Goal: Task Accomplishment & Management: Use online tool/utility

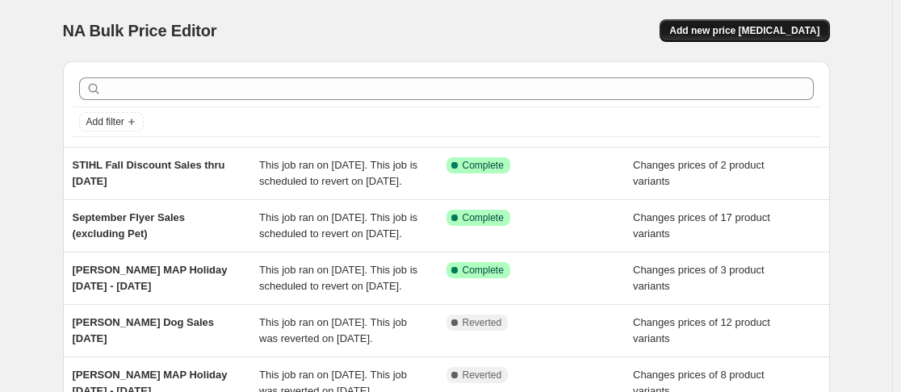
click at [768, 38] on button "Add new price [MEDICAL_DATA]" at bounding box center [743, 30] width 169 height 23
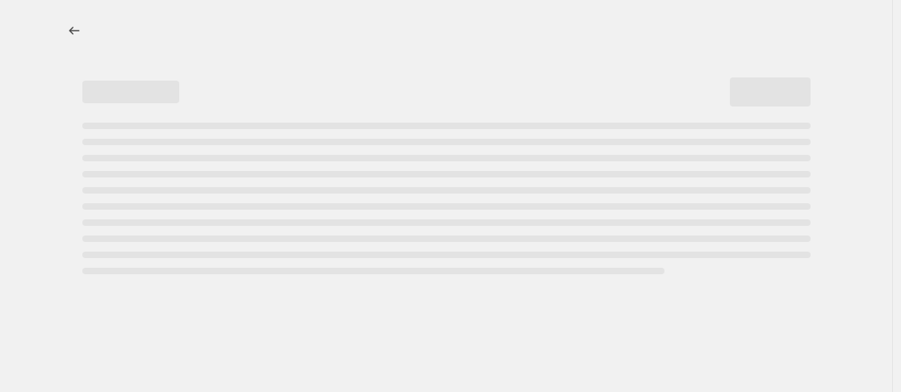
select select "percentage"
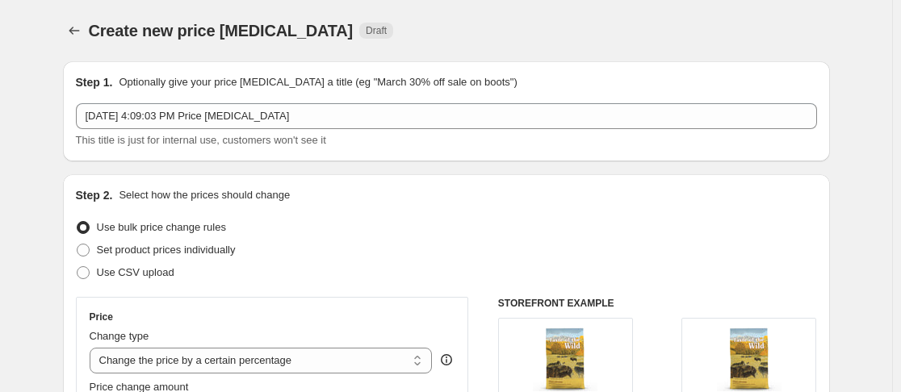
click at [153, 101] on div "Step 1. Optionally give your price [MEDICAL_DATA] a title (eg "March 30% off sa…" at bounding box center [446, 111] width 741 height 74
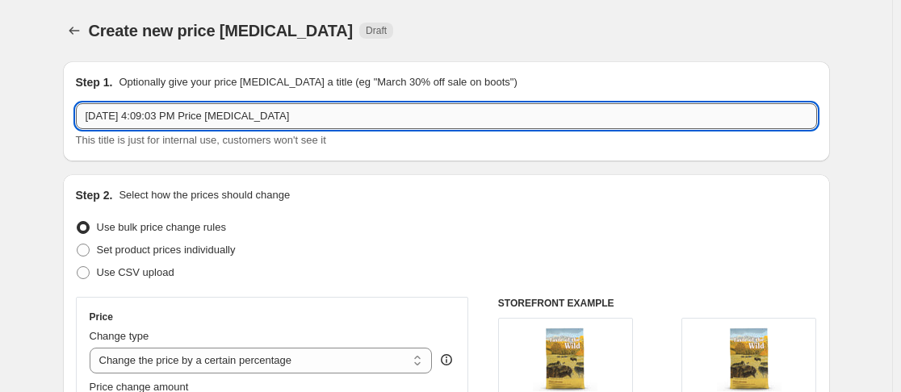
click at [162, 116] on input "[DATE] 4:09:03 PM Price [MEDICAL_DATA]" at bounding box center [446, 116] width 741 height 26
type input "Wild Bird Truckload Sale"
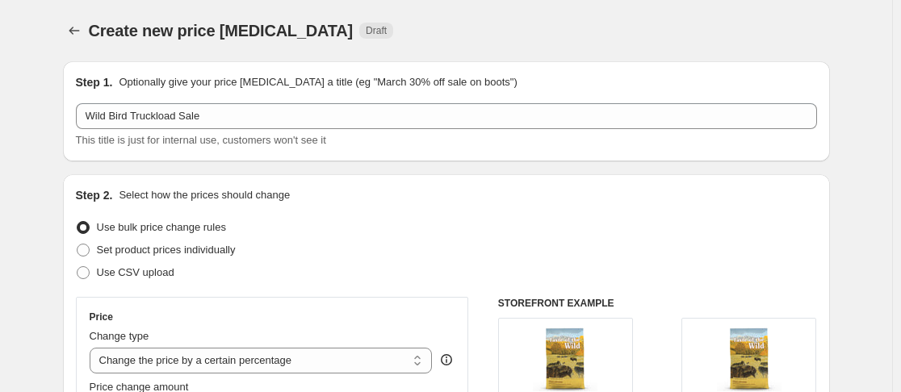
click at [457, 6] on div "Create new price [MEDICAL_DATA]. This page is ready Create new price [MEDICAL_D…" at bounding box center [446, 30] width 767 height 61
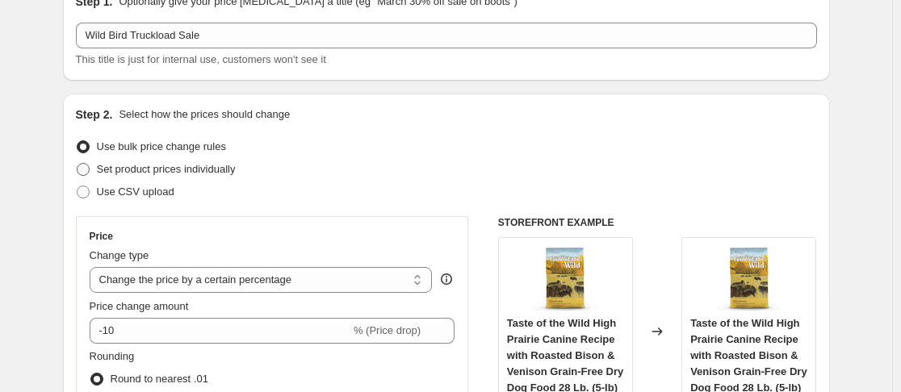
click at [86, 169] on span at bounding box center [83, 169] width 13 height 13
click at [77, 164] on input "Set product prices individually" at bounding box center [77, 163] width 1 height 1
radio input "true"
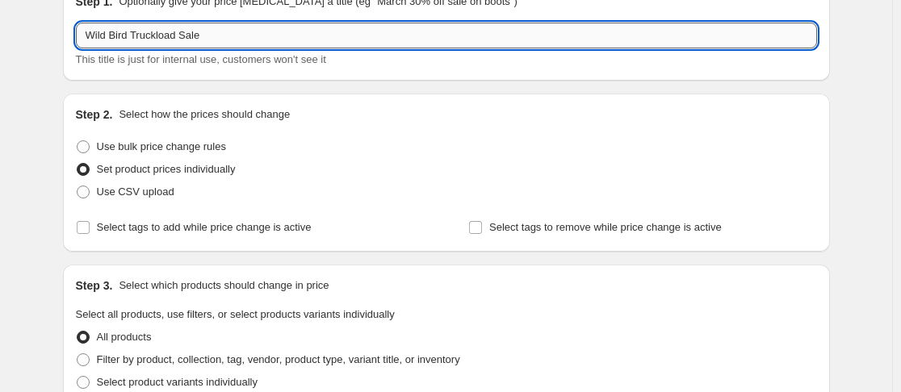
click at [239, 38] on input "Wild Bird Truckload Sale" at bounding box center [446, 36] width 741 height 26
type input "Wild Bird Truckload Sale [DATE] - [DATE]"
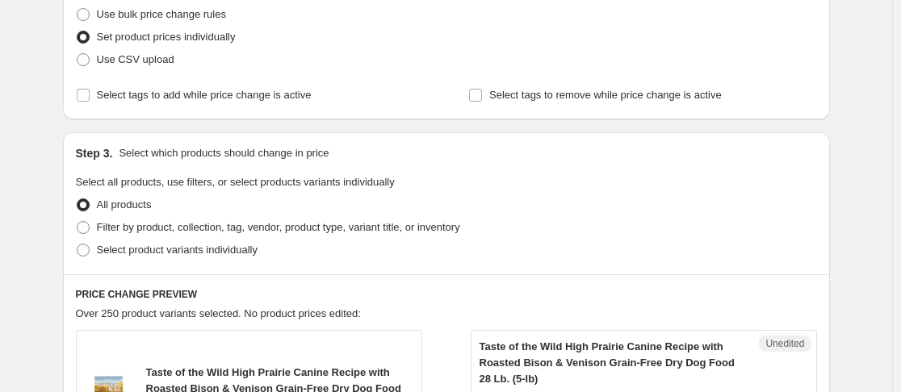
scroll to position [242, 0]
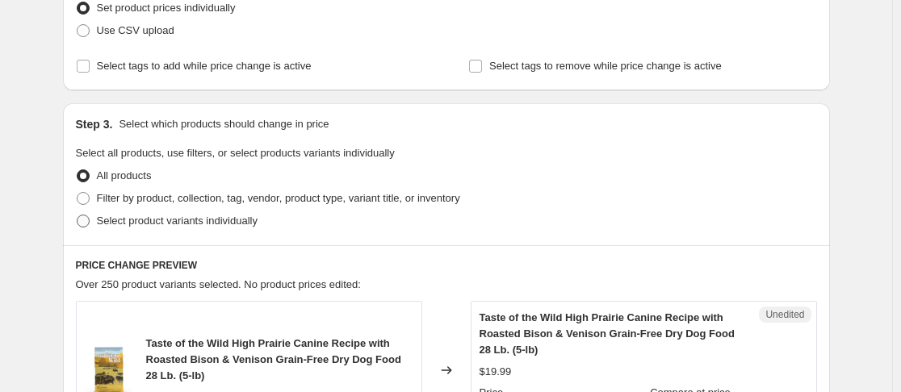
click at [85, 225] on span at bounding box center [83, 221] width 13 height 13
click at [77, 215] on input "Select product variants individually" at bounding box center [77, 215] width 1 height 1
radio input "true"
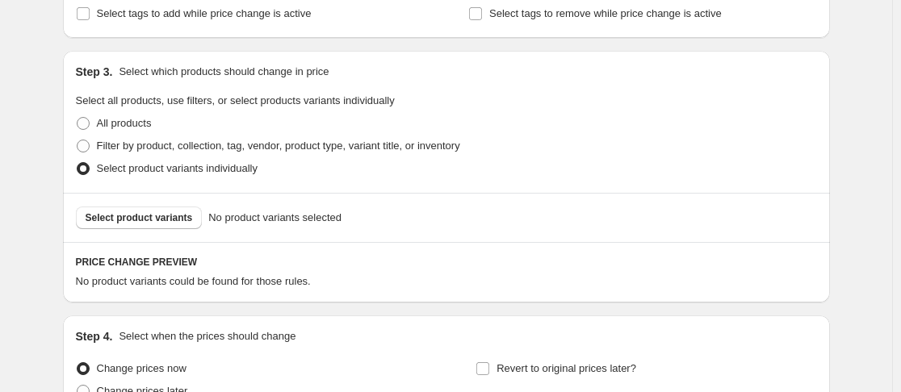
scroll to position [323, 0]
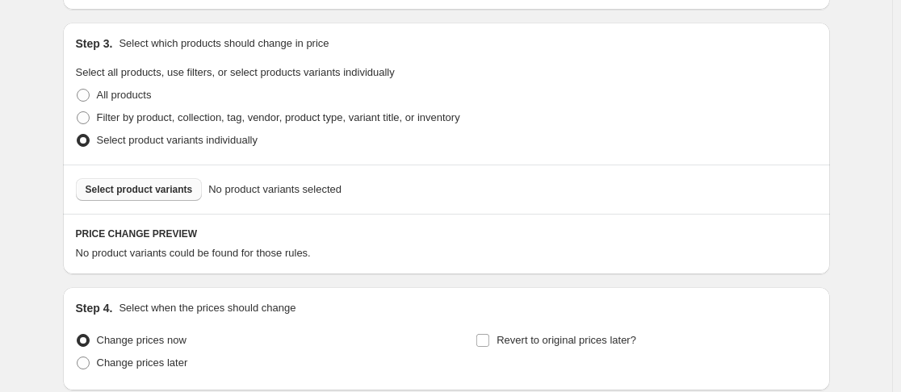
click at [126, 186] on span "Select product variants" at bounding box center [139, 189] width 107 height 13
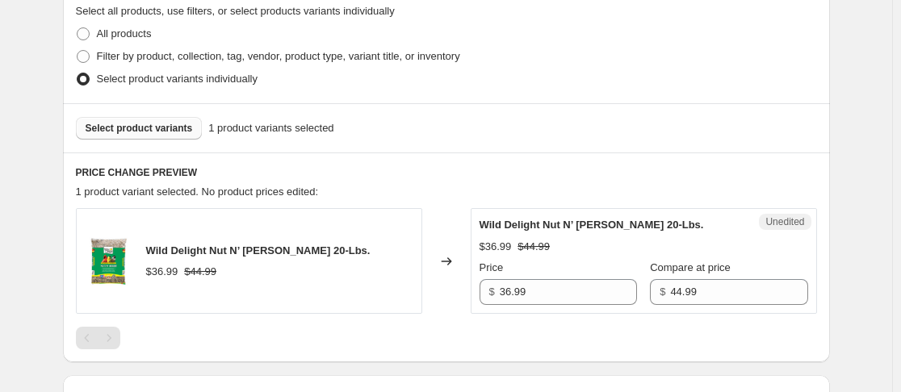
scroll to position [484, 0]
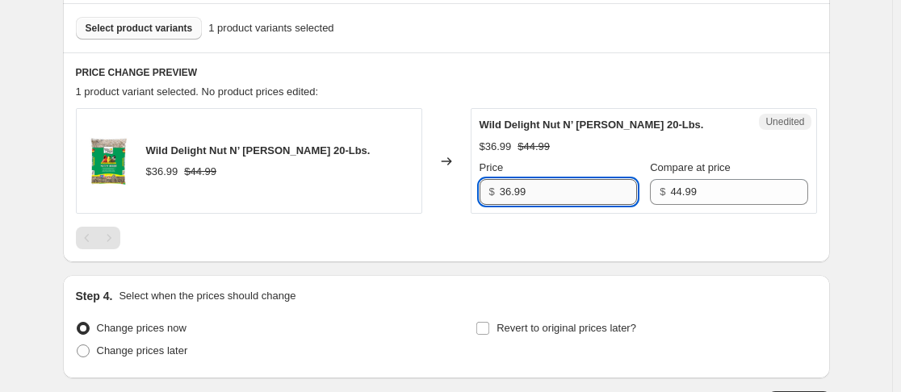
click at [512, 195] on input "36.99" at bounding box center [568, 192] width 137 height 26
type input "29.99"
click at [560, 236] on div at bounding box center [446, 238] width 741 height 23
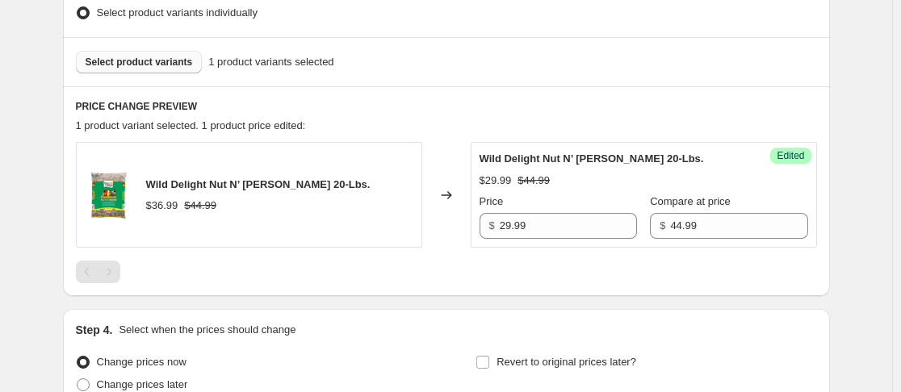
scroll to position [443, 0]
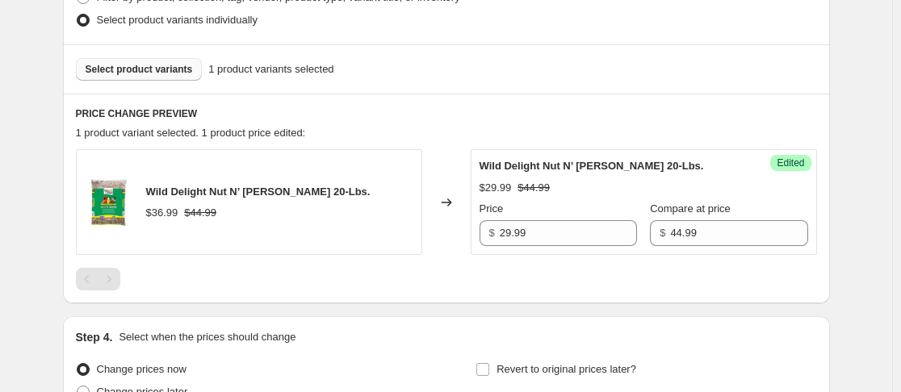
click at [135, 68] on span "Select product variants" at bounding box center [139, 69] width 107 height 13
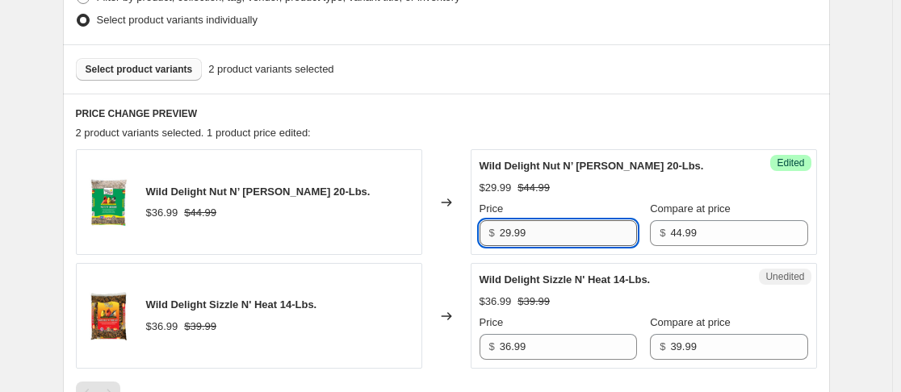
click at [545, 240] on input "29.99" at bounding box center [568, 233] width 137 height 26
click at [533, 235] on input "29.99" at bounding box center [568, 233] width 137 height 26
click at [554, 346] on input "36.99" at bounding box center [568, 347] width 137 height 26
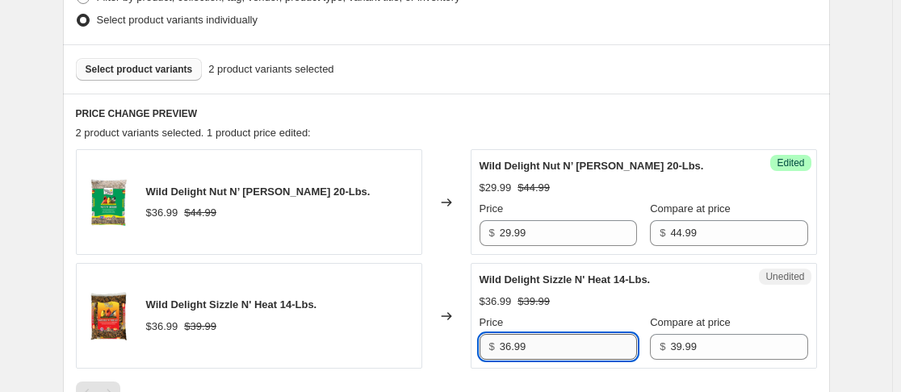
click at [554, 346] on input "36.99" at bounding box center [568, 347] width 137 height 26
paste input "29"
type input "29.99"
click at [367, 338] on div "Wild Delight Sizzle N' Heat 14-Lbs. $36.99 $39.99" at bounding box center [249, 316] width 346 height 106
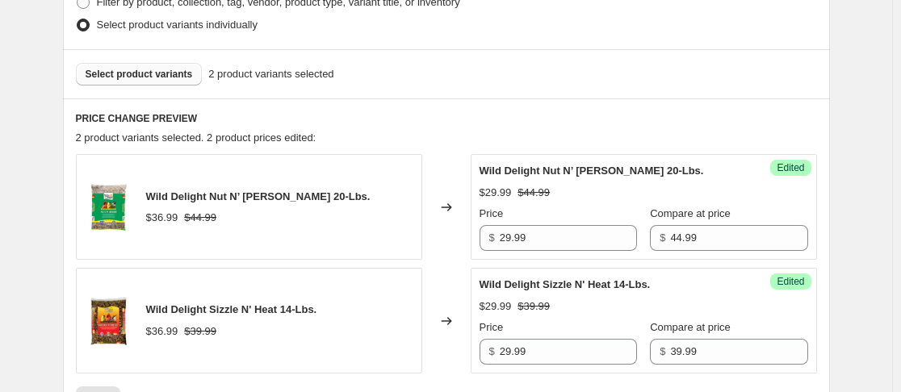
scroll to position [362, 0]
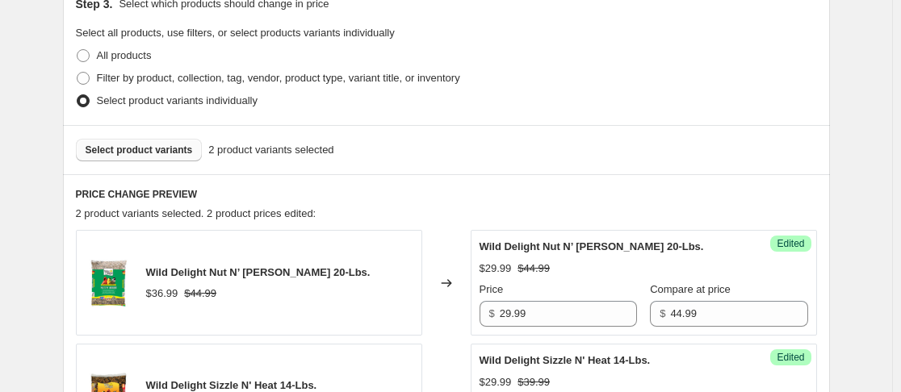
click at [169, 148] on span "Select product variants" at bounding box center [139, 150] width 107 height 13
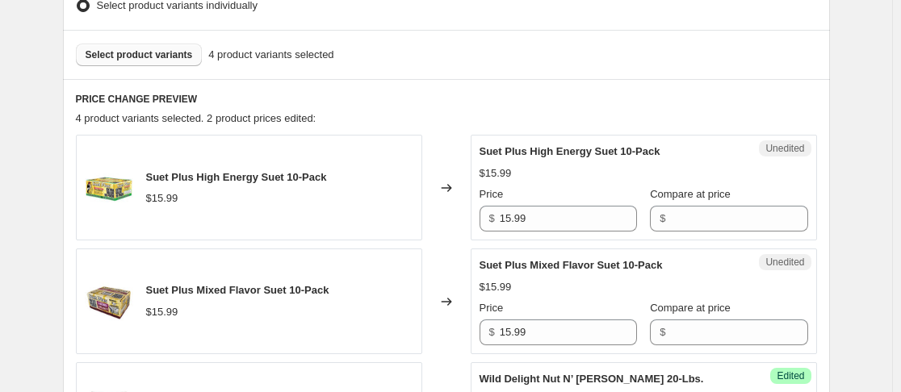
scroll to position [524, 0]
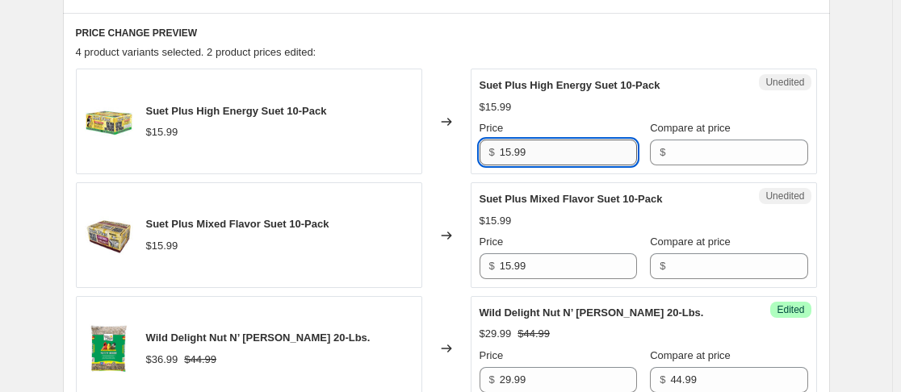
click at [532, 146] on input "15.99" at bounding box center [568, 153] width 137 height 26
type input "12.99"
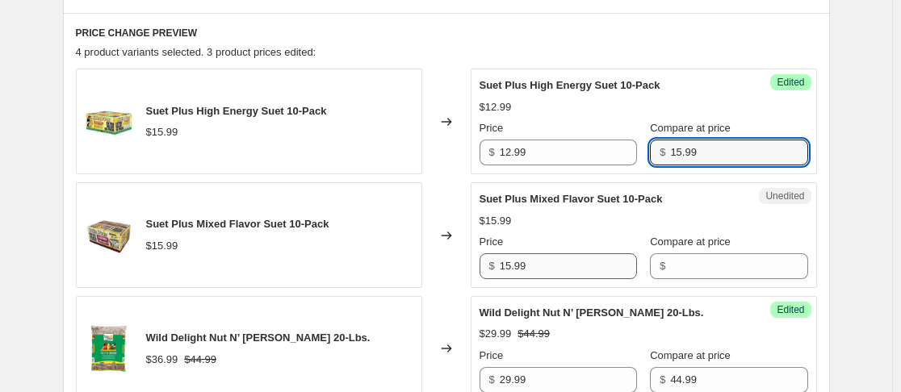
type input "15.99"
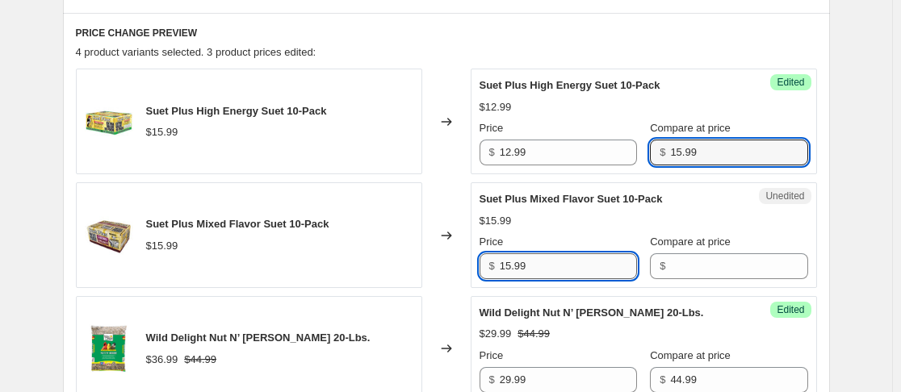
click at [562, 266] on input "15.99" at bounding box center [568, 266] width 137 height 26
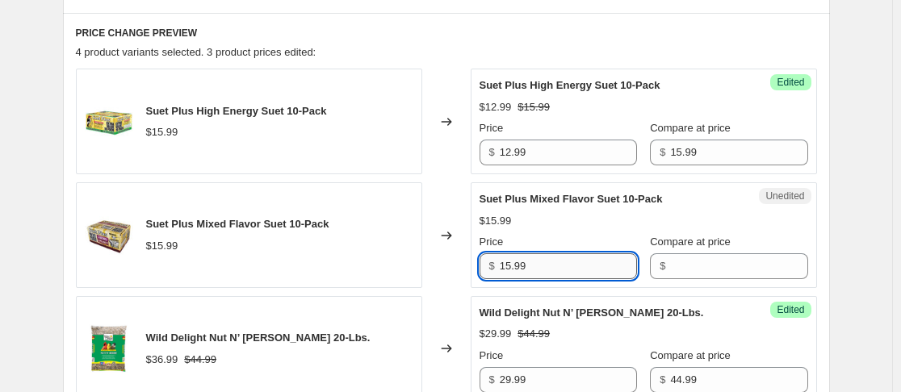
click at [562, 266] on input "15.99" at bounding box center [568, 266] width 137 height 26
type input "12.99"
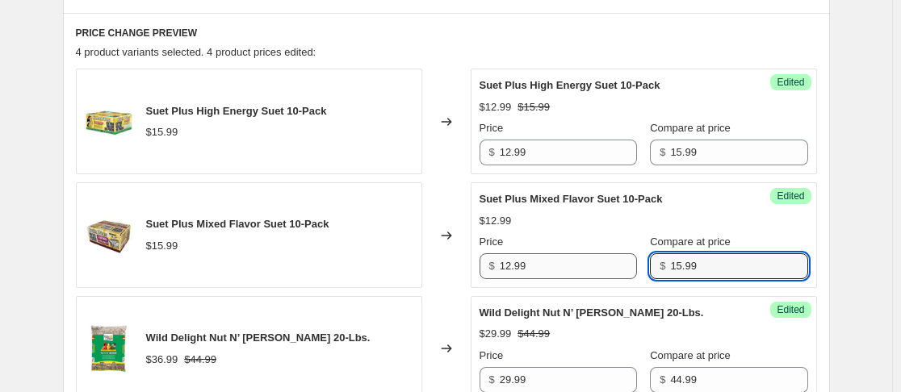
type input "15.99"
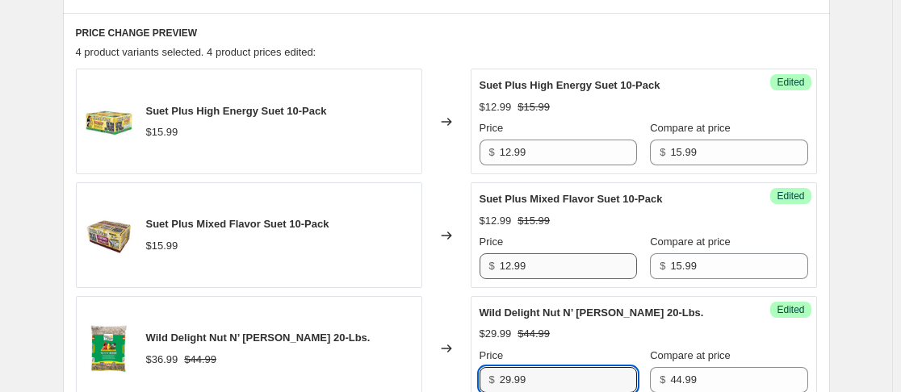
scroll to position [525, 0]
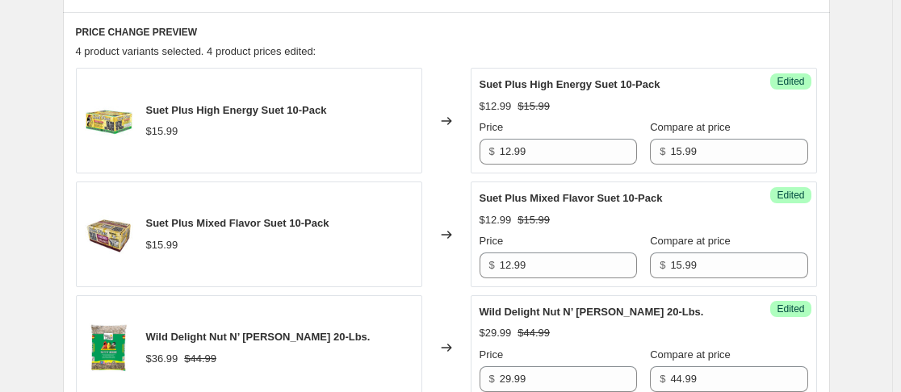
click at [387, 266] on div "Suet Plus Mixed Flavor Suet 10-Pack $15.99" at bounding box center [249, 235] width 346 height 106
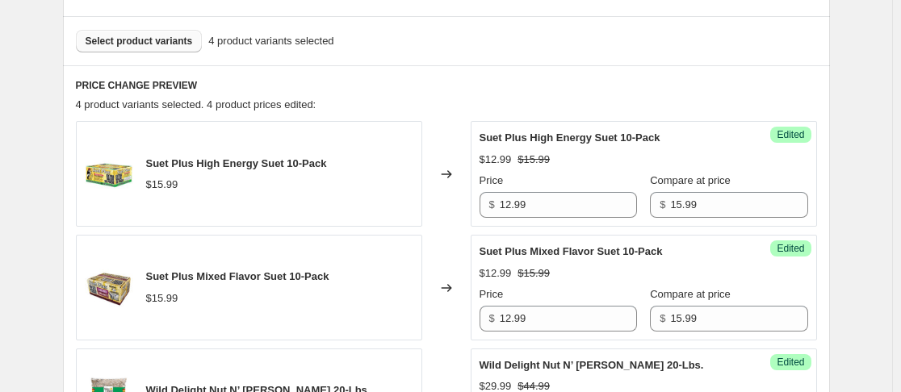
scroll to position [444, 0]
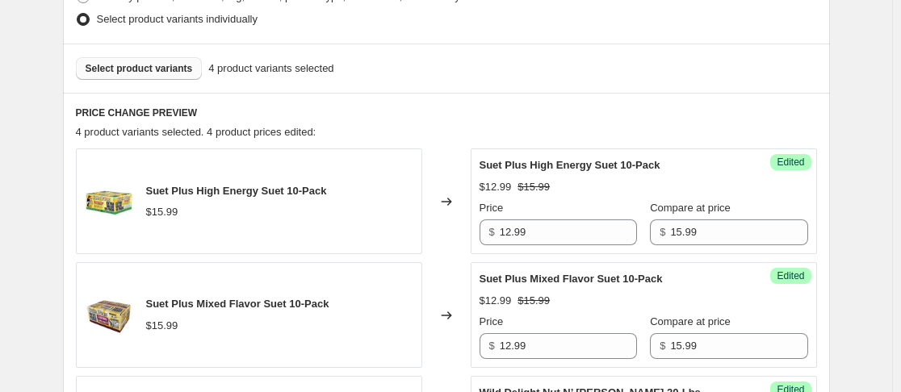
click at [124, 69] on span "Select product variants" at bounding box center [139, 68] width 107 height 13
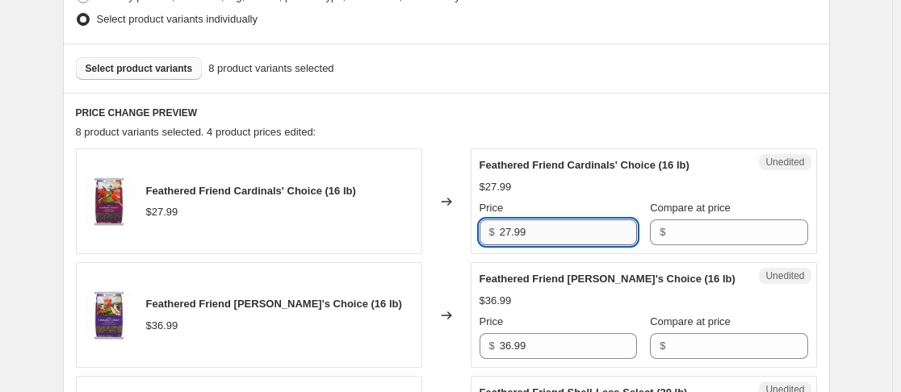
click at [557, 235] on input "27.99" at bounding box center [568, 233] width 137 height 26
type input "22.99"
click at [696, 232] on input "Compare at price" at bounding box center [738, 233] width 137 height 26
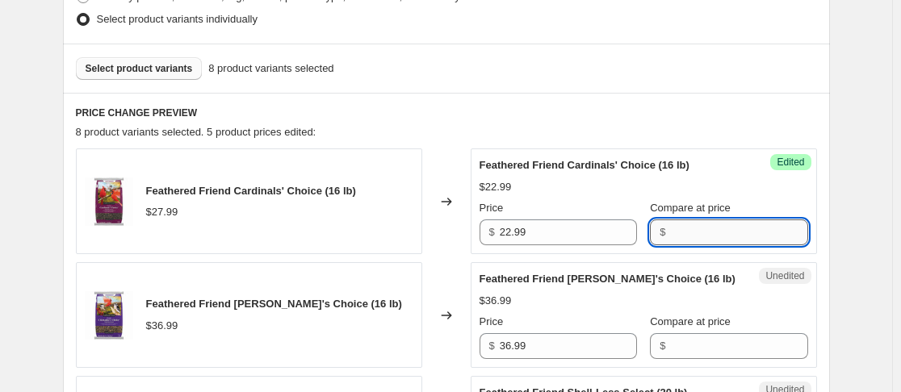
paste input "27.99"
type input "27.99"
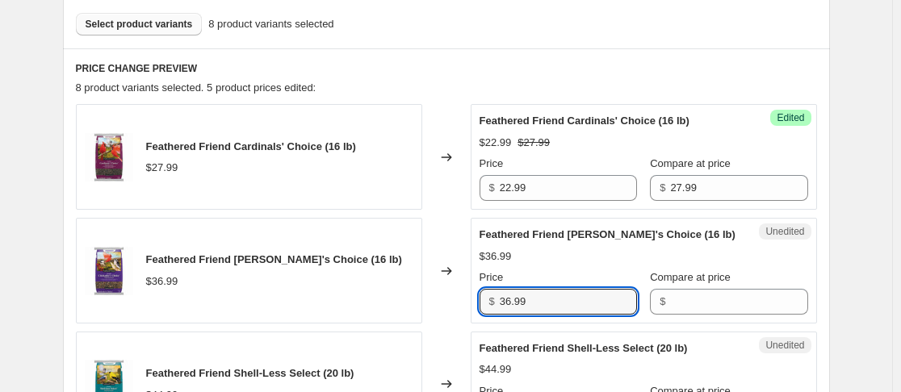
scroll to position [525, 0]
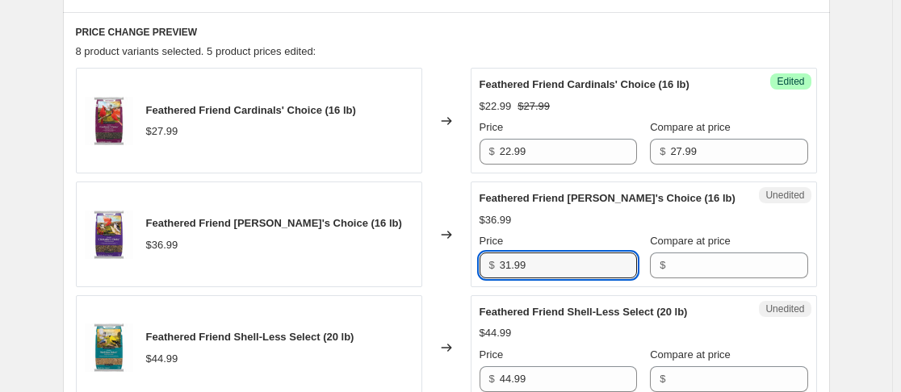
type input "31.99"
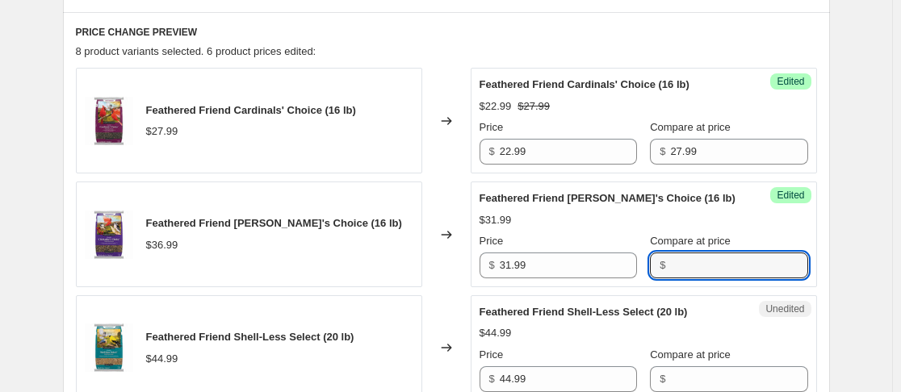
paste input "36.99"
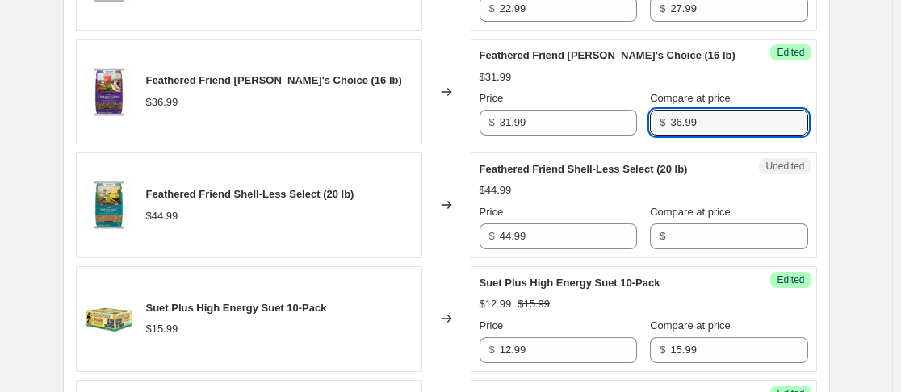
scroll to position [686, 0]
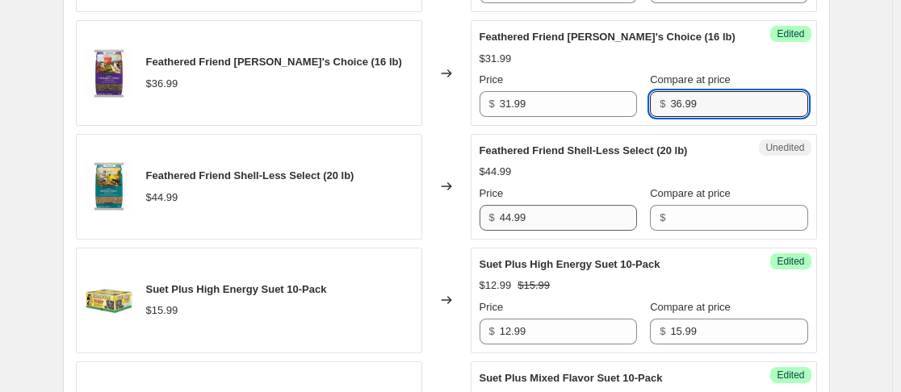
type input "36.99"
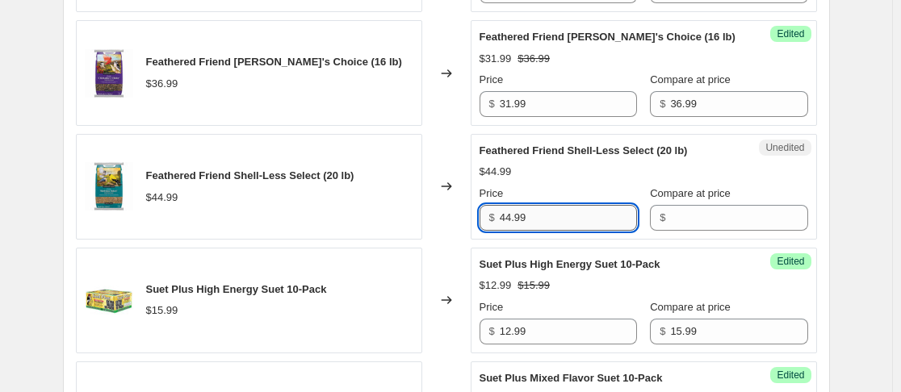
click at [539, 217] on input "44.99" at bounding box center [568, 218] width 137 height 26
type input "36.99"
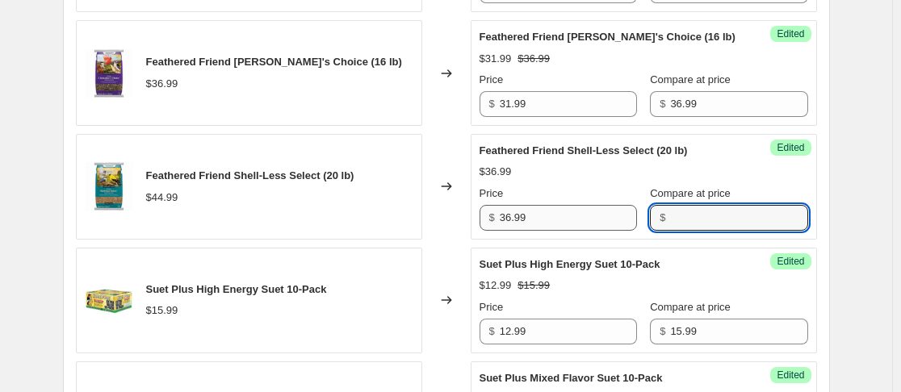
paste input "44.99"
type input "44.99"
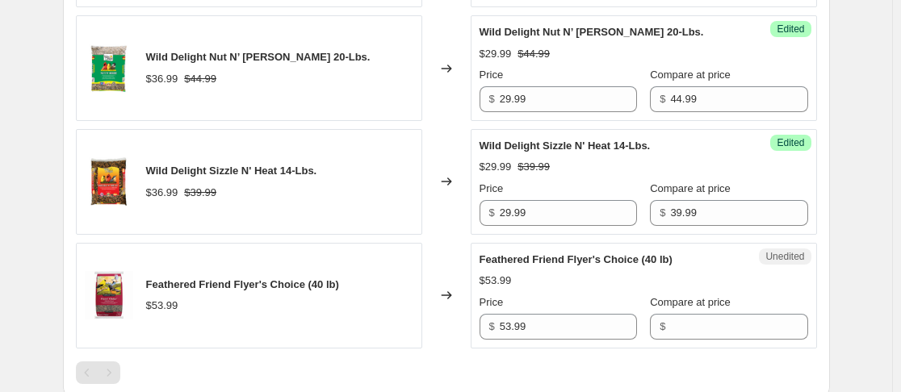
scroll to position [1170, 0]
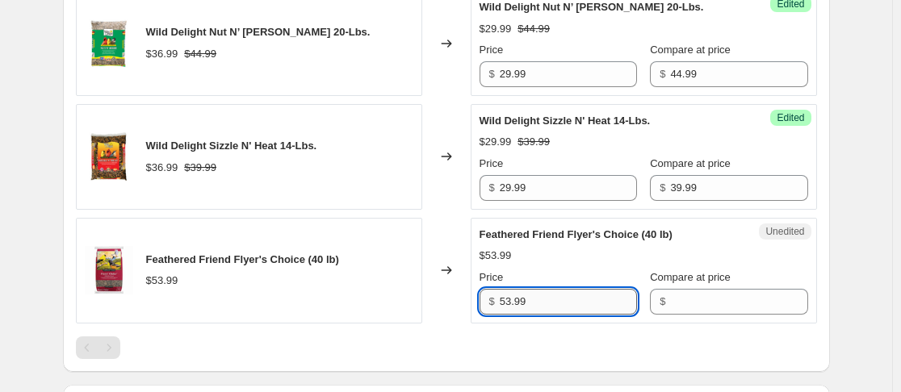
click at [546, 300] on input "53.99" at bounding box center [568, 302] width 137 height 26
type input "44.99"
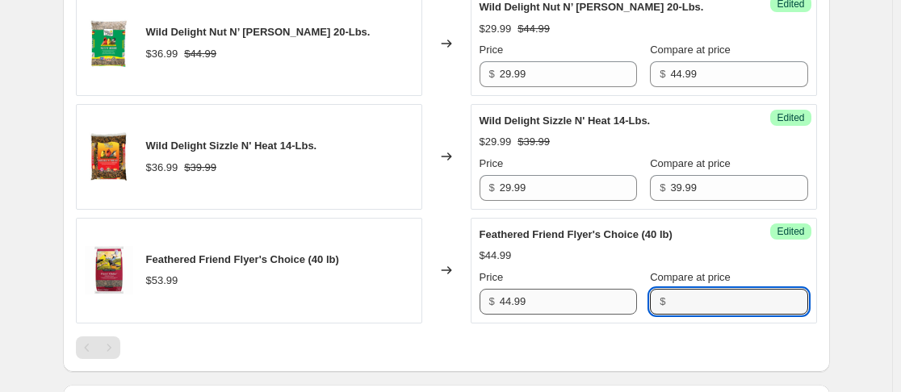
paste input "53.99"
type input "53.99"
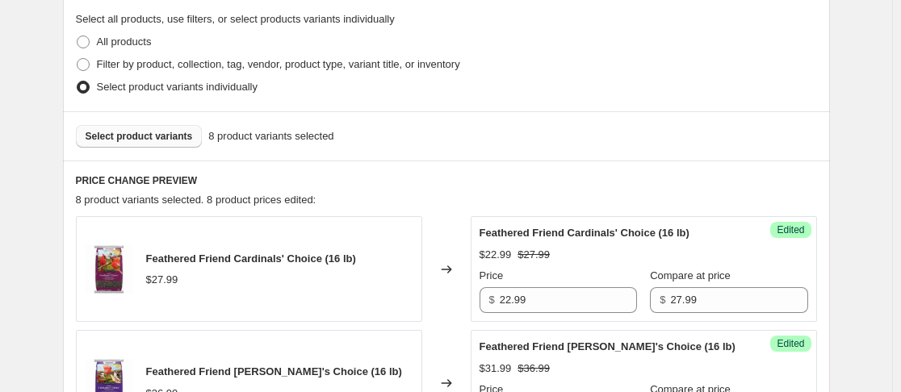
scroll to position [351, 0]
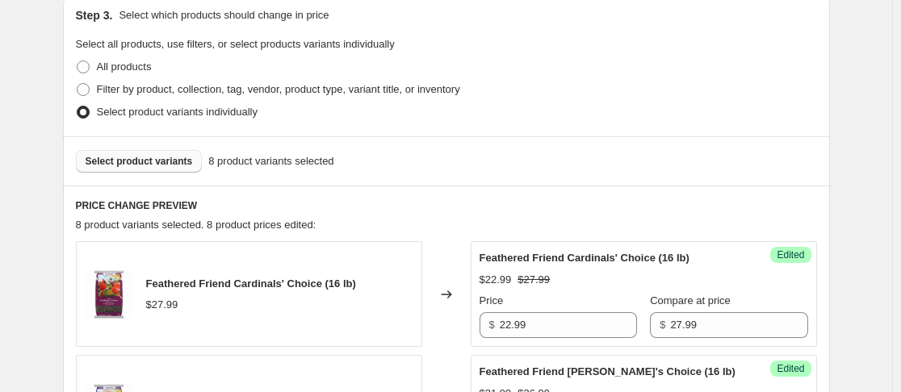
click at [132, 163] on span "Select product variants" at bounding box center [139, 161] width 107 height 13
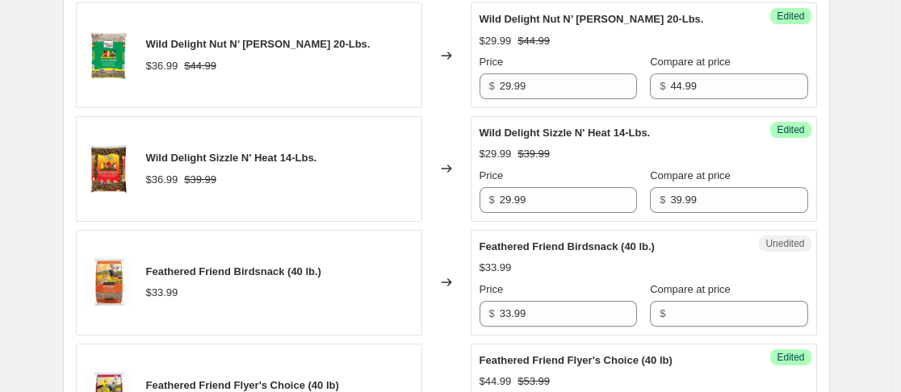
scroll to position [1239, 0]
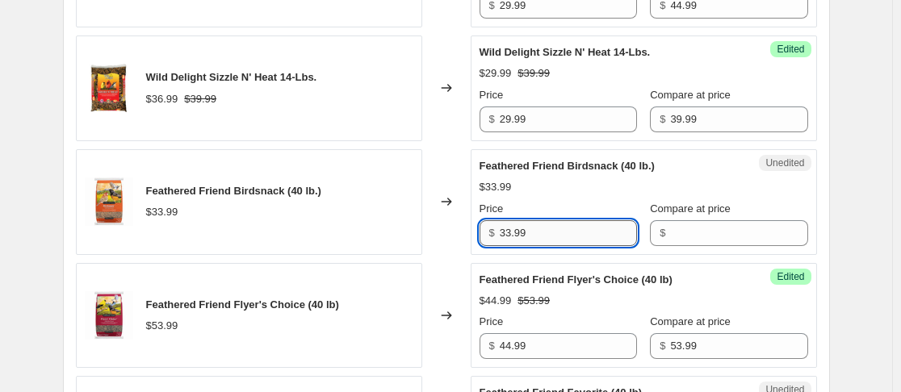
click at [554, 239] on input "33.99" at bounding box center [568, 233] width 137 height 26
type input "29.99"
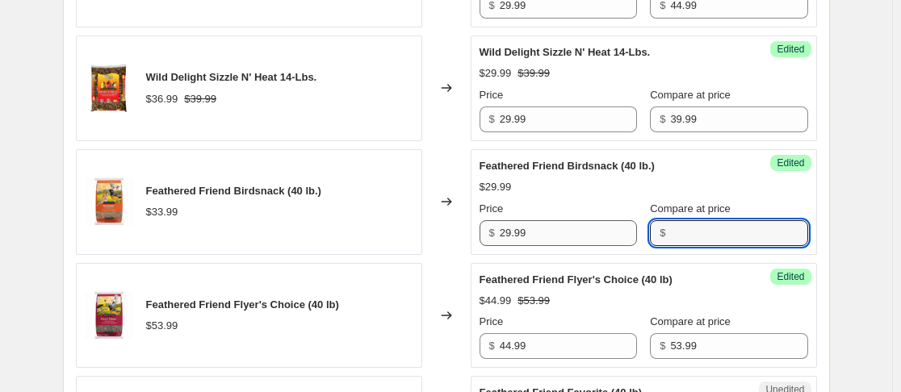
paste input "33.99"
type input "33.99"
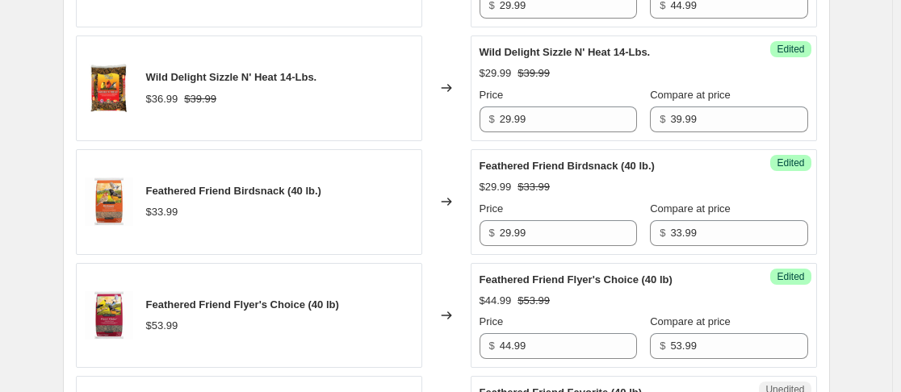
click at [422, 225] on div "Feathered Friend Birdsnack (40 lb.) $33.99" at bounding box center [249, 202] width 346 height 106
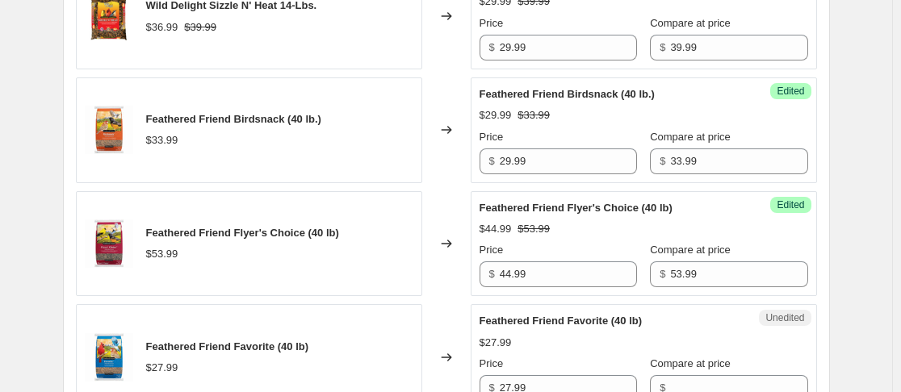
scroll to position [1400, 0]
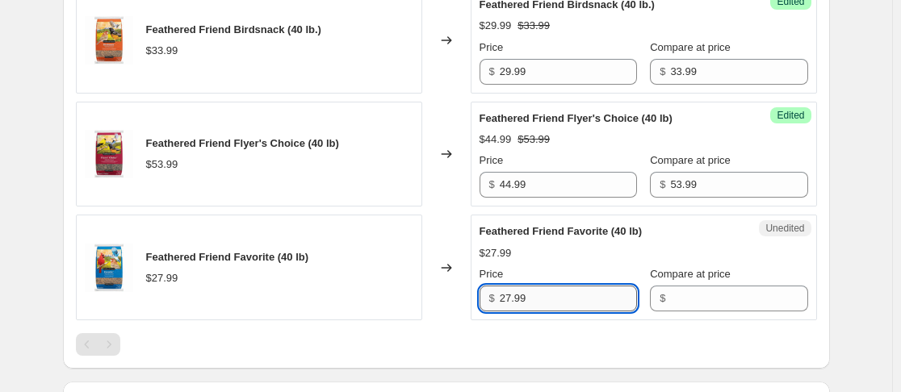
click at [573, 297] on input "27.99" at bounding box center [568, 299] width 137 height 26
type input "22.99"
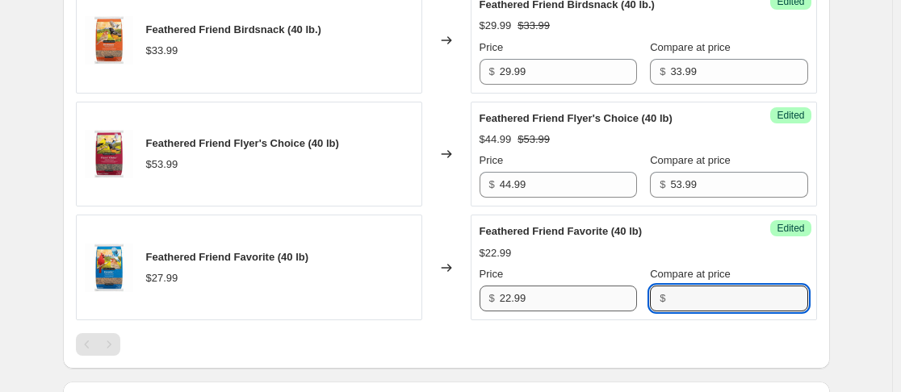
paste input "27.99"
type input "27.99"
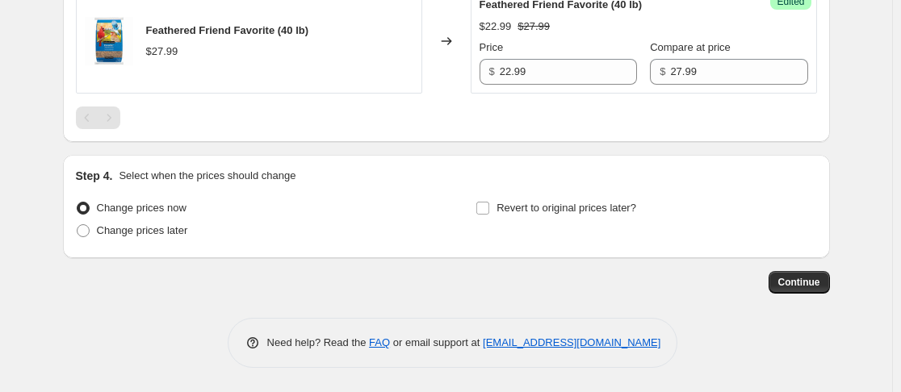
click at [89, 233] on span at bounding box center [83, 230] width 13 height 13
click at [77, 225] on input "Change prices later" at bounding box center [77, 224] width 1 height 1
radio input "true"
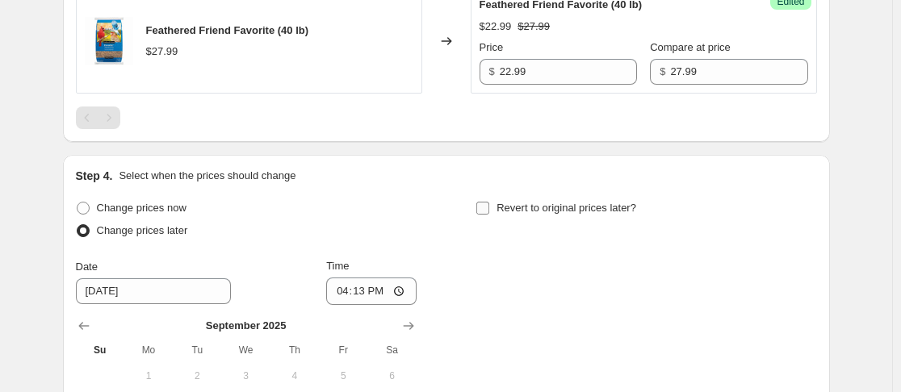
click at [489, 211] on input "Revert to original prices later?" at bounding box center [482, 208] width 13 height 13
checkbox input "true"
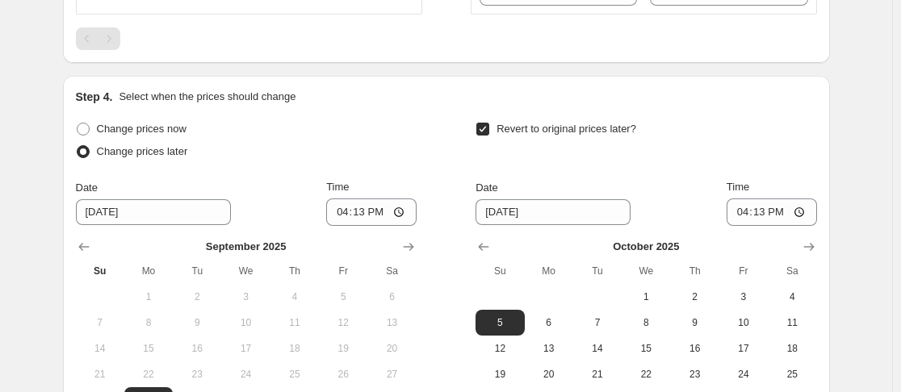
scroll to position [1708, 0]
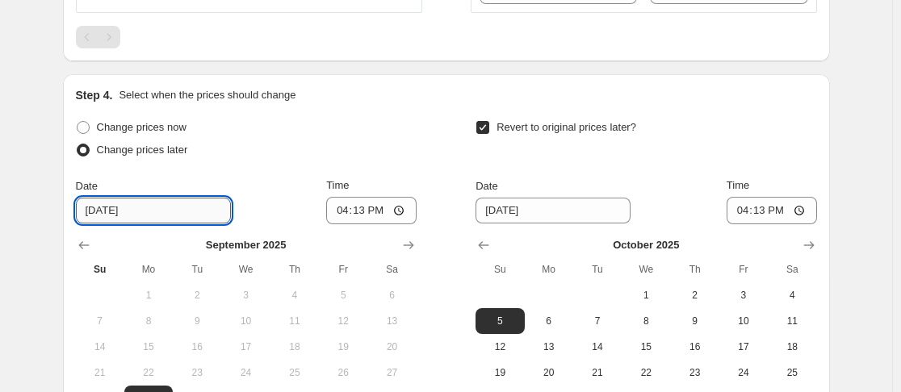
click at [164, 211] on input "[DATE]" at bounding box center [153, 211] width 155 height 26
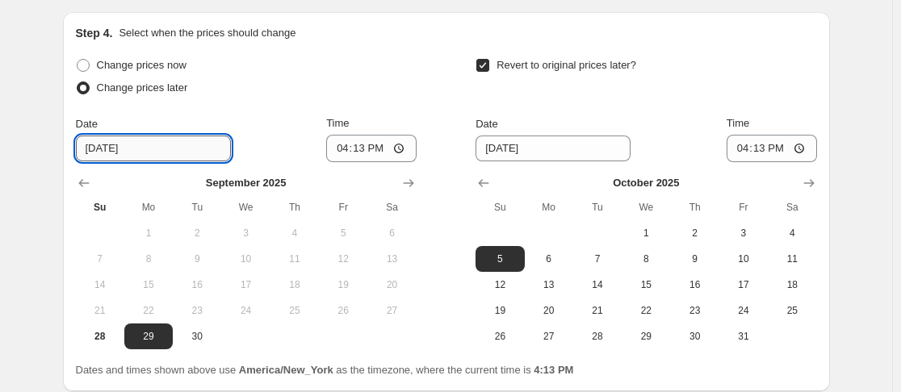
scroll to position [1788, 0]
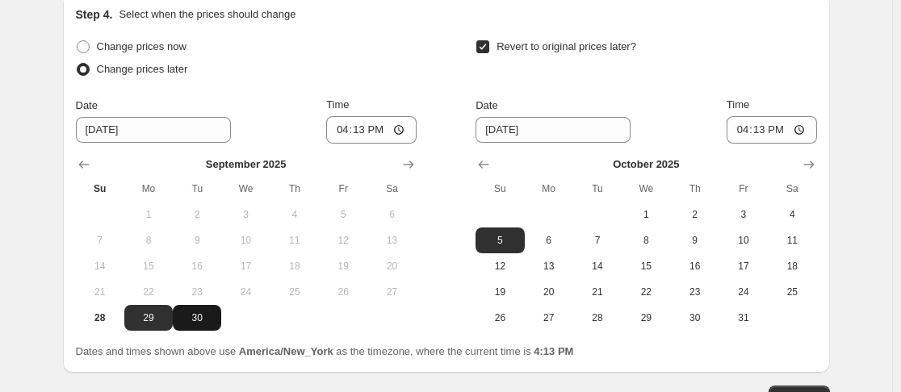
click at [195, 324] on span "30" at bounding box center [197, 318] width 36 height 13
type input "[DATE]"
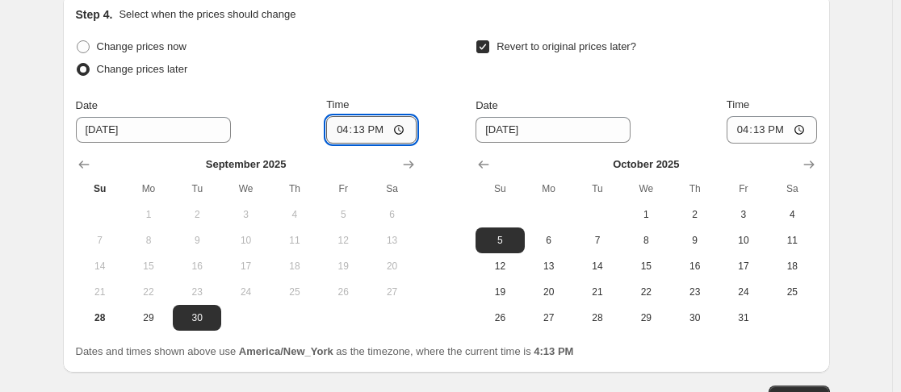
click at [345, 129] on input "16:13" at bounding box center [371, 129] width 90 height 27
type input "00:01"
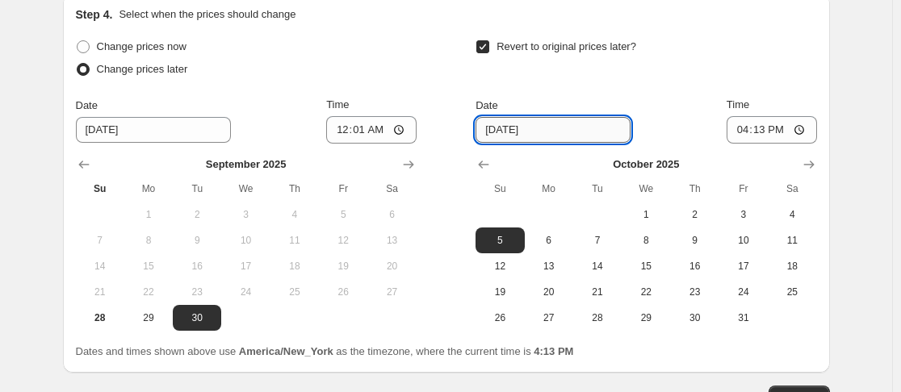
click at [556, 125] on input "[DATE]" at bounding box center [552, 130] width 155 height 26
click at [812, 163] on icon "Show next month, November 2025" at bounding box center [809, 165] width 16 height 16
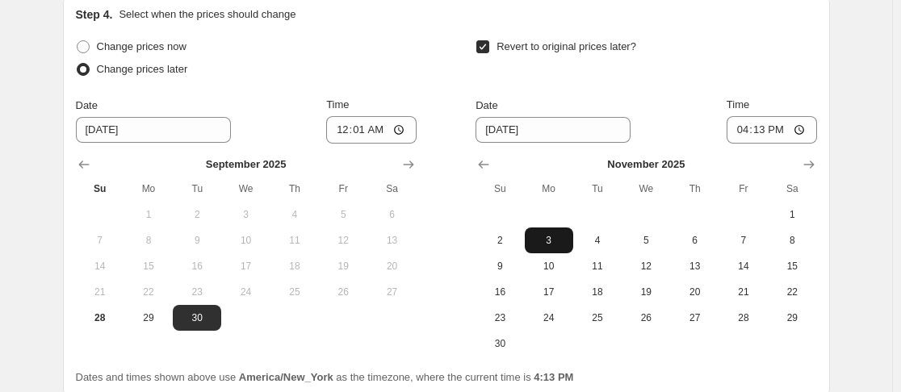
click at [546, 239] on span "3" at bounding box center [549, 240] width 36 height 13
type input "[DATE]"
click at [743, 132] on input "16:13" at bounding box center [771, 129] width 90 height 27
type input "17:59"
click at [708, 68] on div "Revert to original prices later?" at bounding box center [645, 60] width 341 height 48
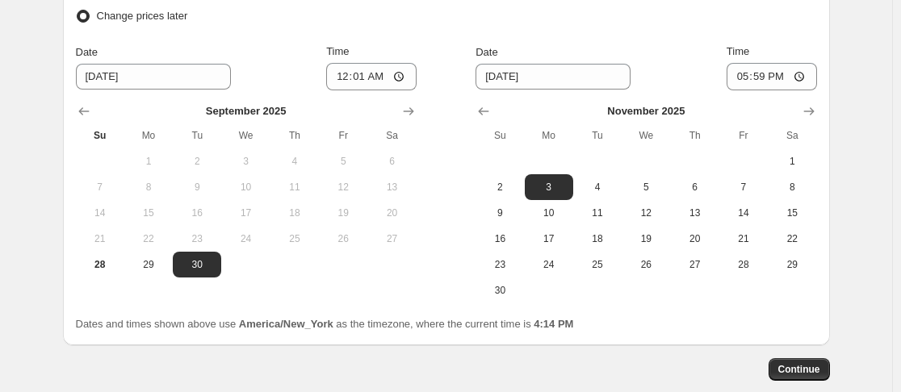
scroll to position [1869, 0]
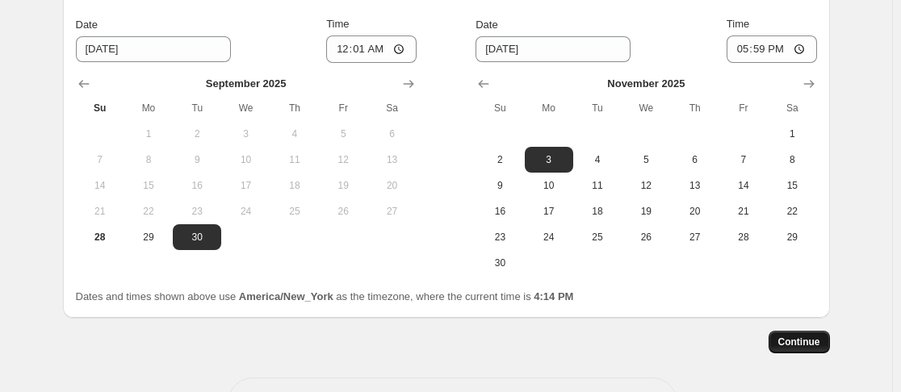
click at [792, 337] on span "Continue" at bounding box center [799, 342] width 42 height 13
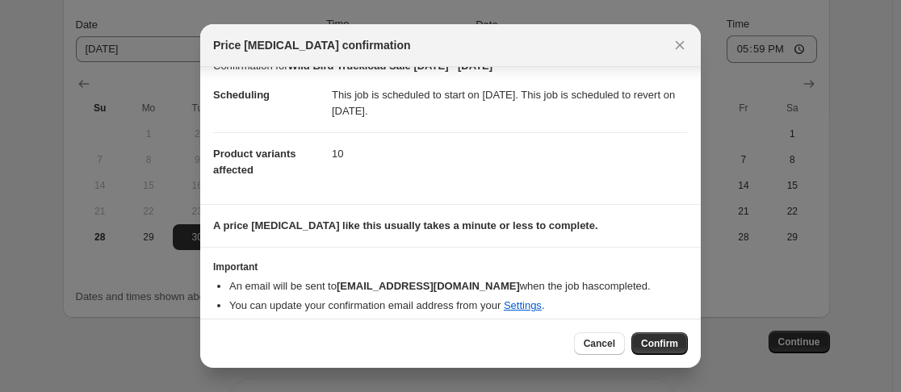
scroll to position [33, 0]
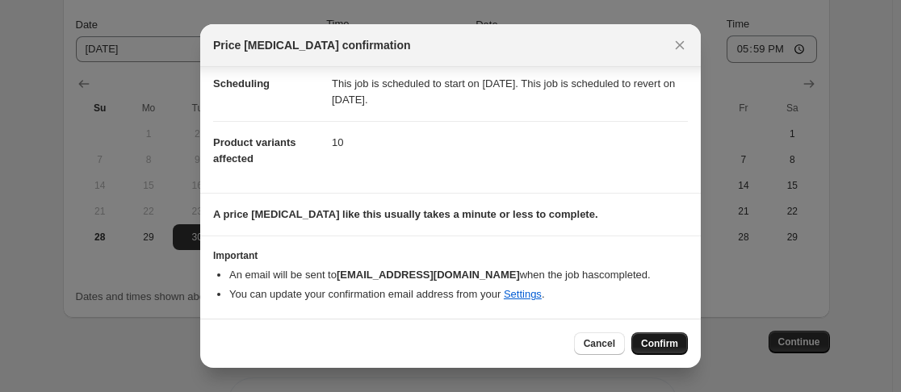
click at [647, 349] on span "Confirm" at bounding box center [659, 343] width 37 height 13
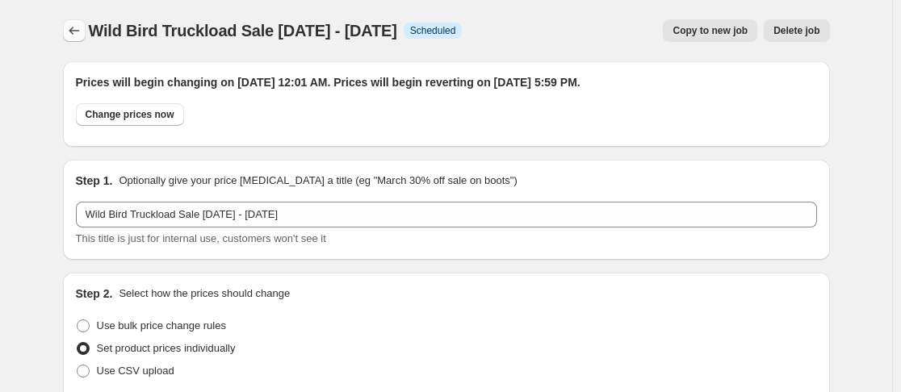
click at [79, 30] on icon "Price change jobs" at bounding box center [74, 31] width 16 height 16
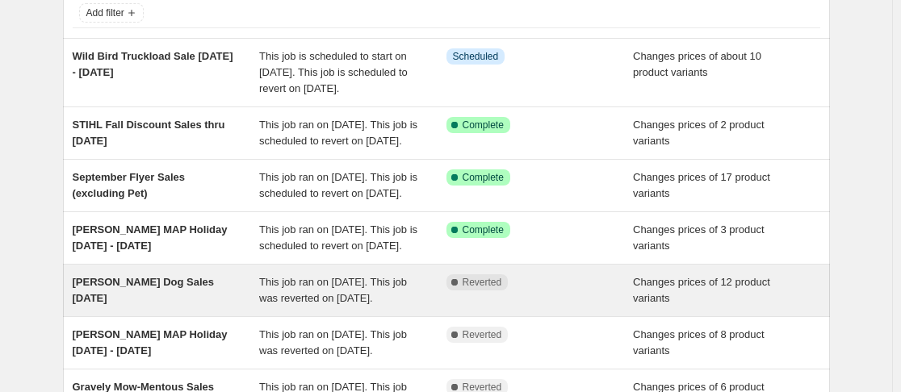
scroll to position [81, 0]
